Goal: Check status: Check status

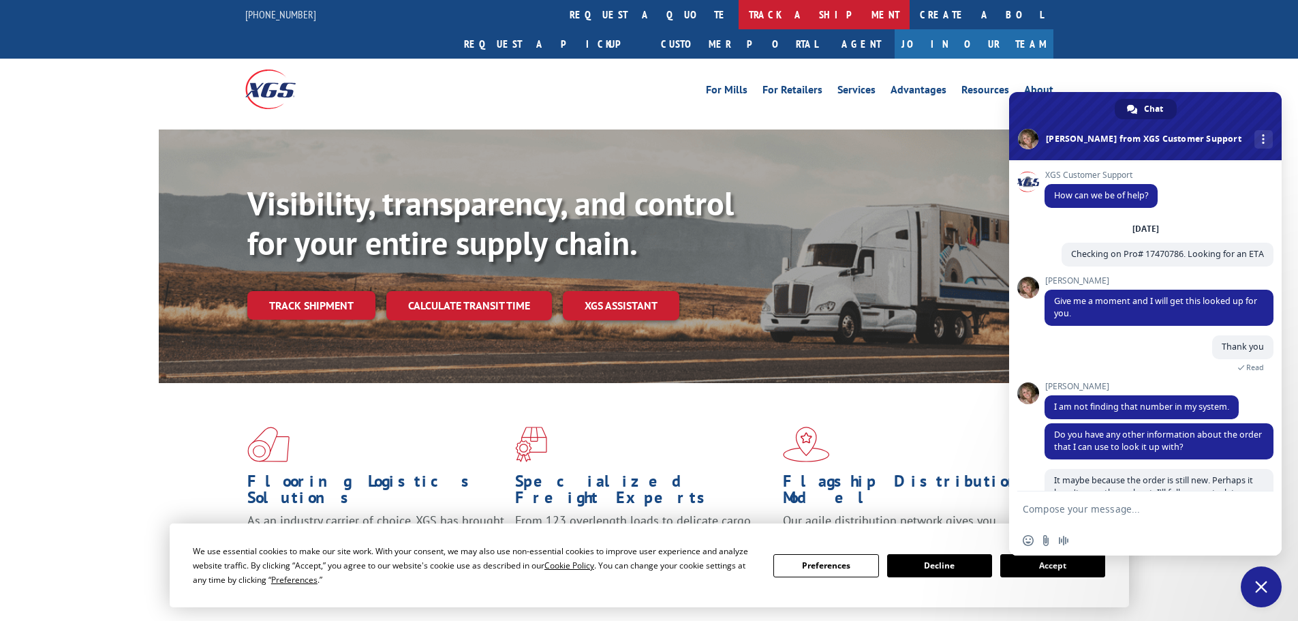
scroll to position [190, 0]
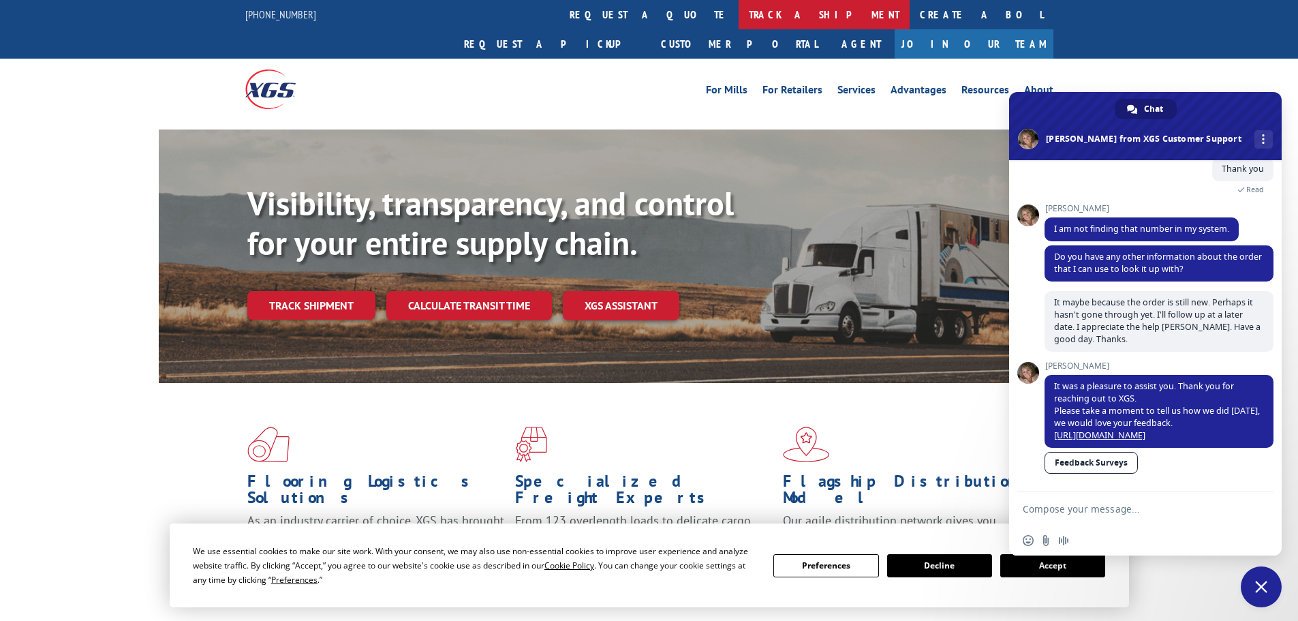
click at [738, 12] on link "track a shipment" at bounding box center [823, 14] width 171 height 29
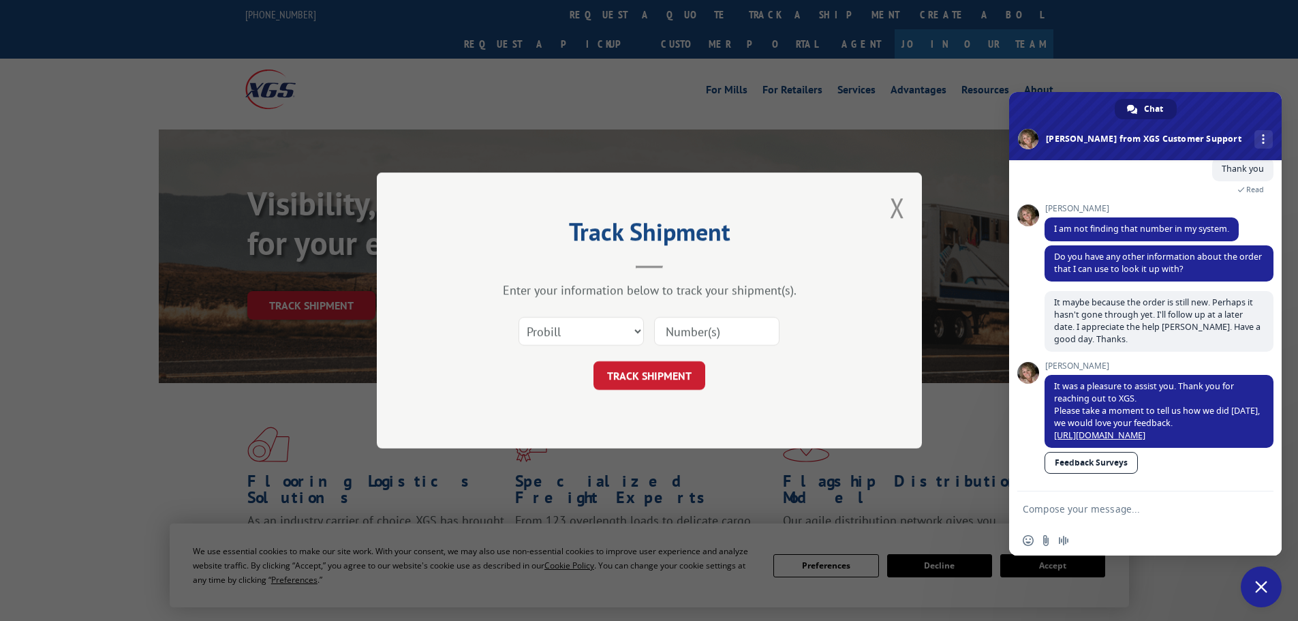
click at [726, 328] on input at bounding box center [716, 331] width 125 height 29
paste input "08544540"
type input "08544540"
click at [659, 370] on button "TRACK SHIPMENT" at bounding box center [649, 375] width 112 height 29
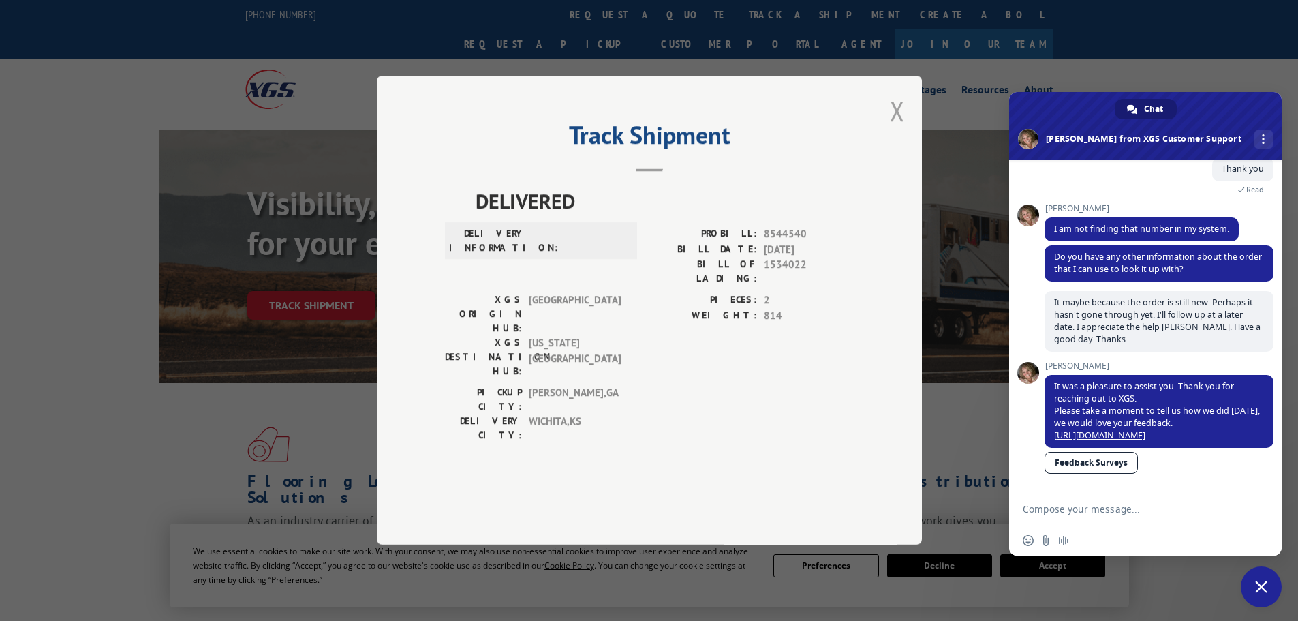
click at [896, 129] on button "Close modal" at bounding box center [897, 111] width 15 height 36
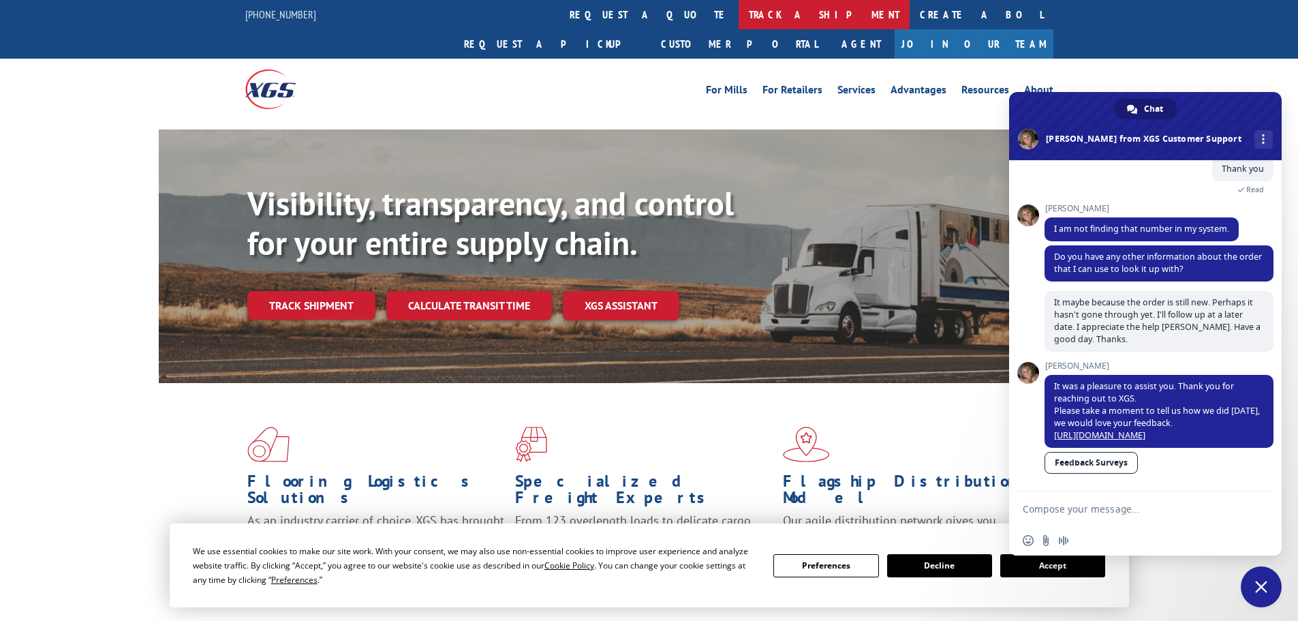
click at [738, 16] on link "track a shipment" at bounding box center [823, 14] width 171 height 29
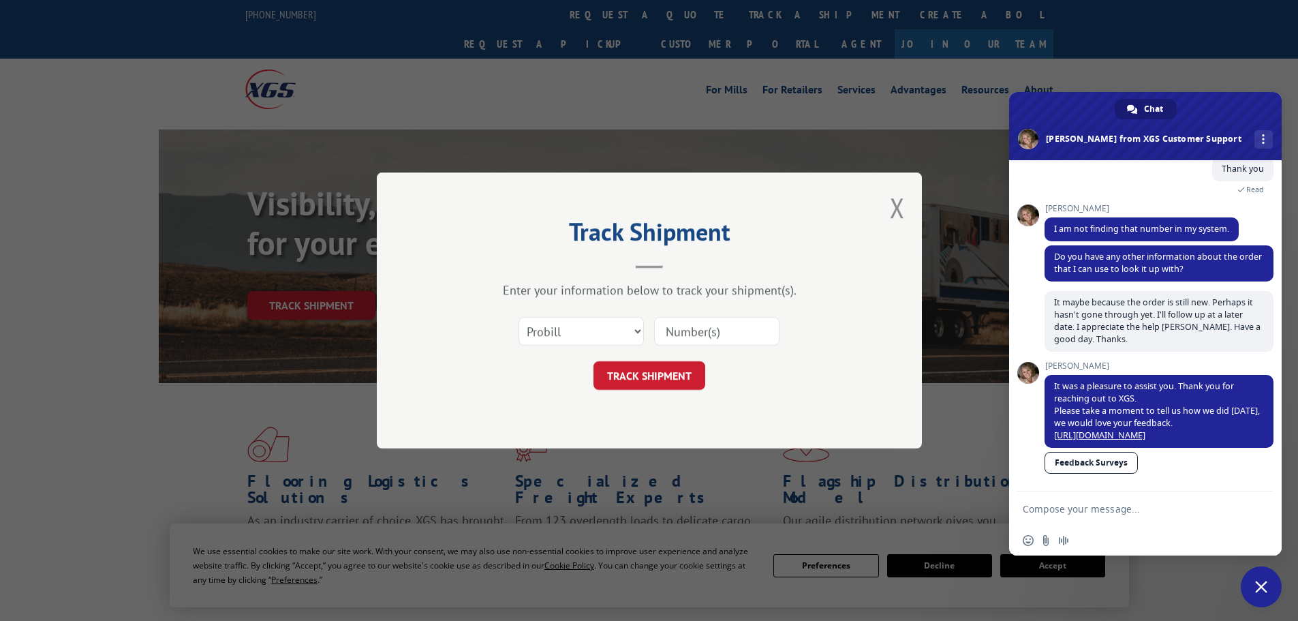
click at [702, 335] on input at bounding box center [716, 331] width 125 height 29
type input "v"
paste input "17470786"
type input "17470786"
click at [670, 369] on button "TRACK SHIPMENT" at bounding box center [649, 375] width 112 height 29
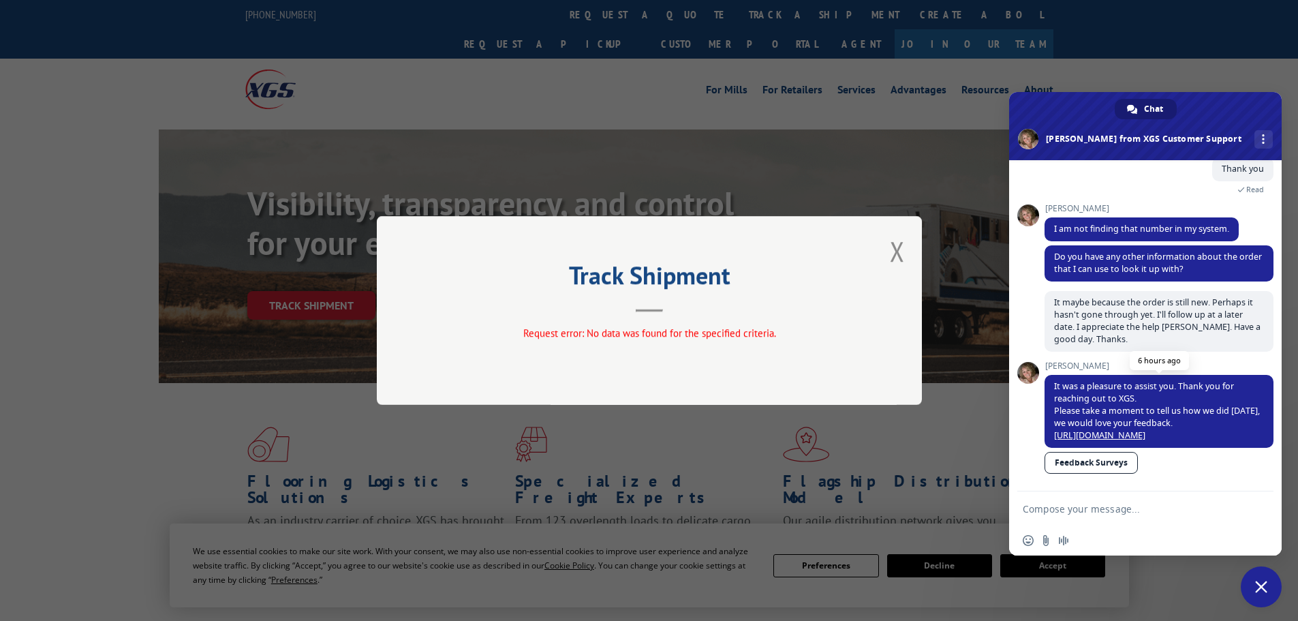
scroll to position [27, 0]
